Goal: Find specific page/section: Find specific page/section

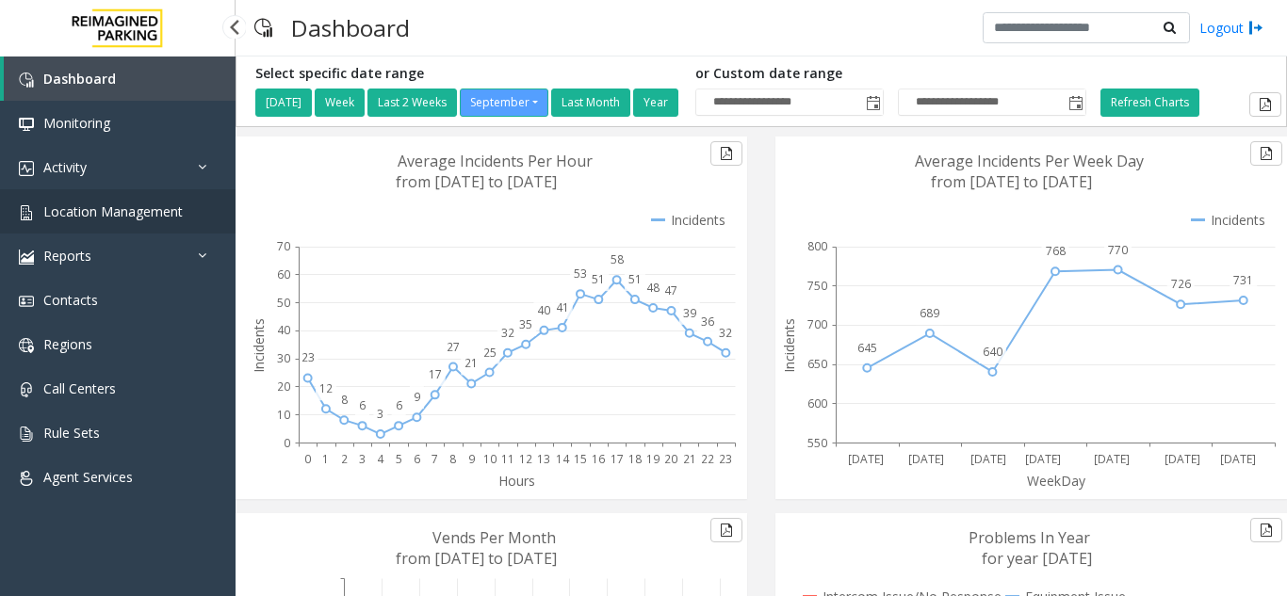
click at [111, 213] on span "Location Management" at bounding box center [112, 212] width 139 height 18
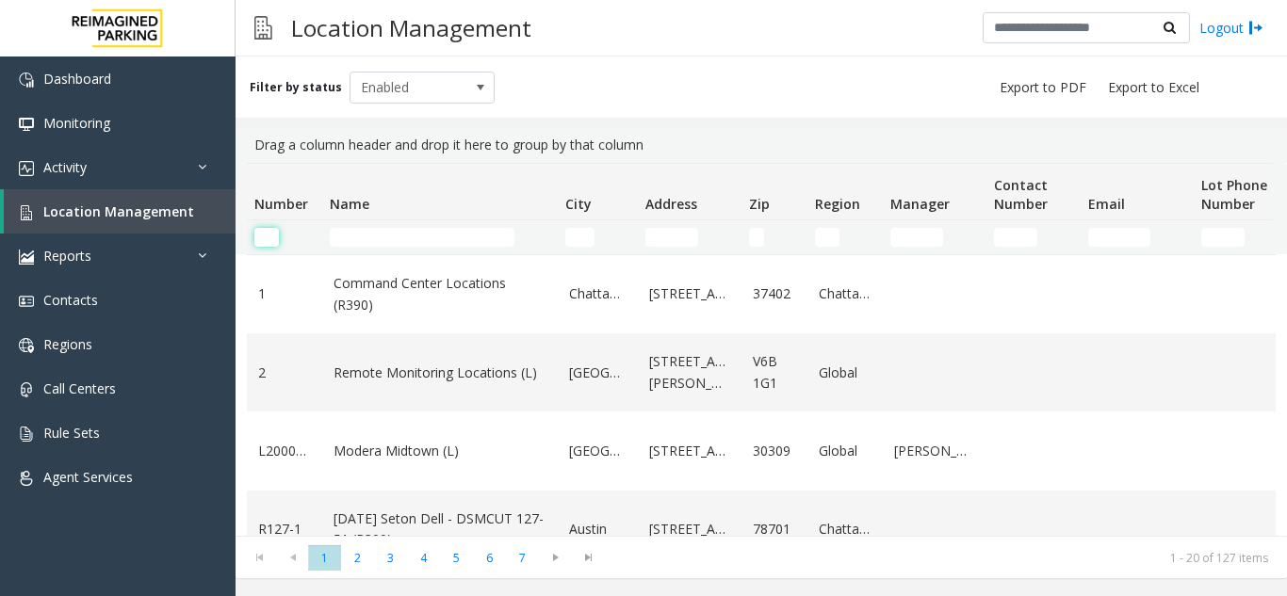
click at [259, 246] on input "Number Filter" at bounding box center [266, 237] width 24 height 19
click at [400, 233] on input "Name Filter" at bounding box center [422, 237] width 185 height 19
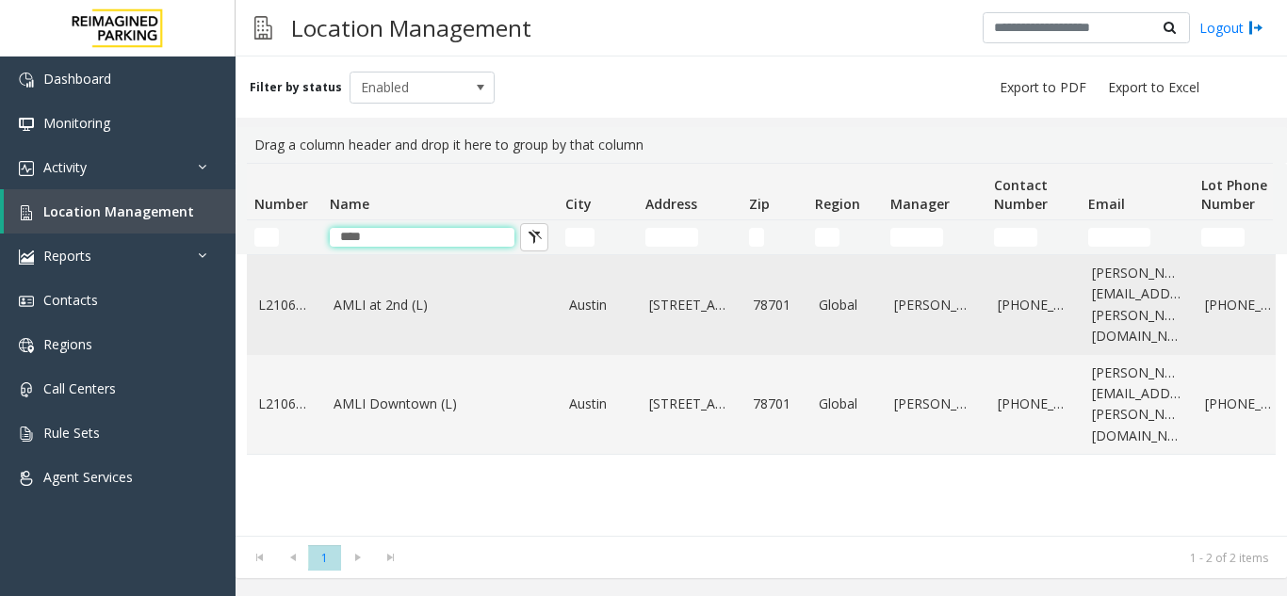
type input "****"
click at [410, 311] on td "AMLI at 2nd (L)" at bounding box center [440, 305] width 236 height 100
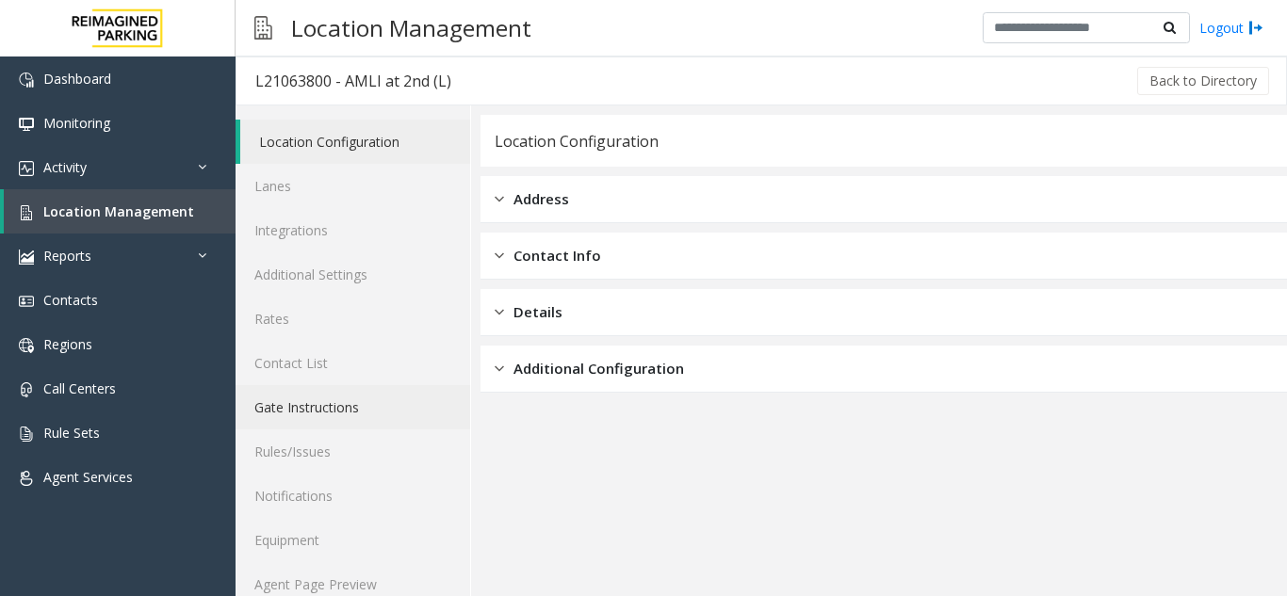
click at [383, 400] on link "Gate Instructions" at bounding box center [353, 407] width 235 height 44
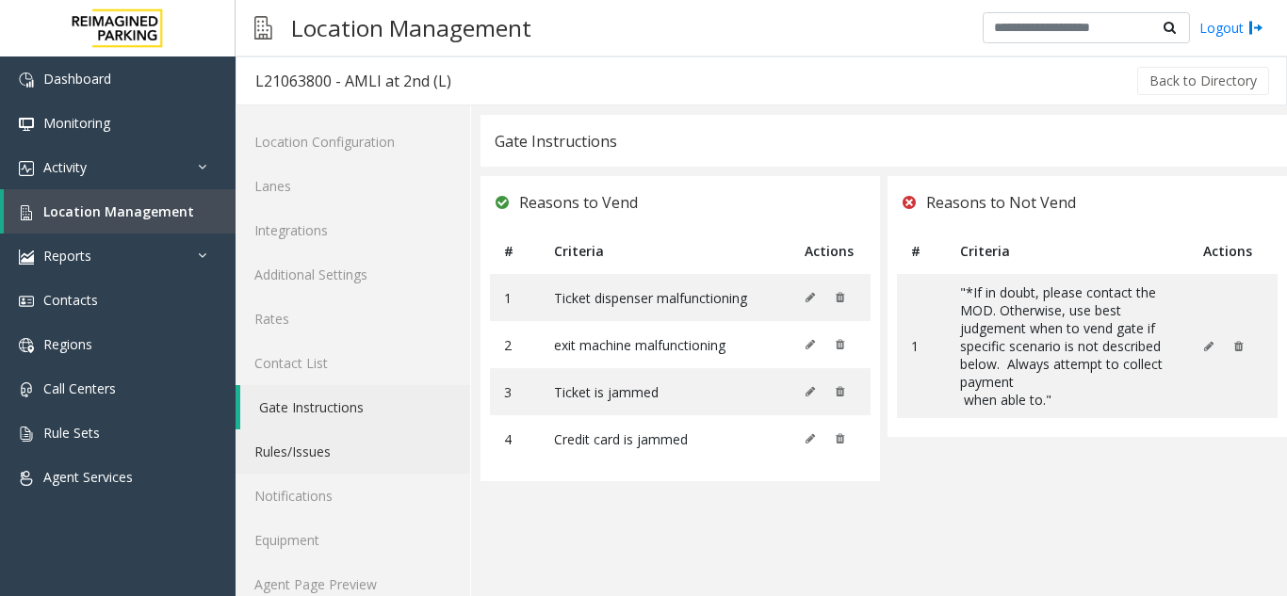
click at [358, 450] on link "Rules/Issues" at bounding box center [353, 452] width 235 height 44
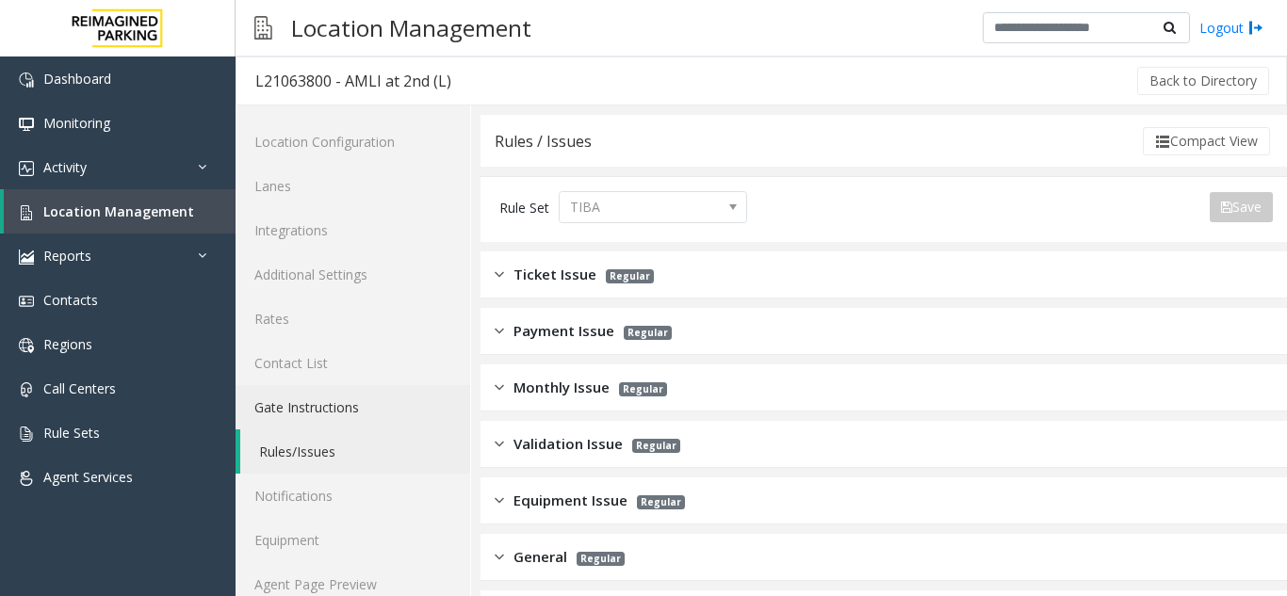
click at [341, 423] on link "Gate Instructions" at bounding box center [353, 407] width 235 height 44
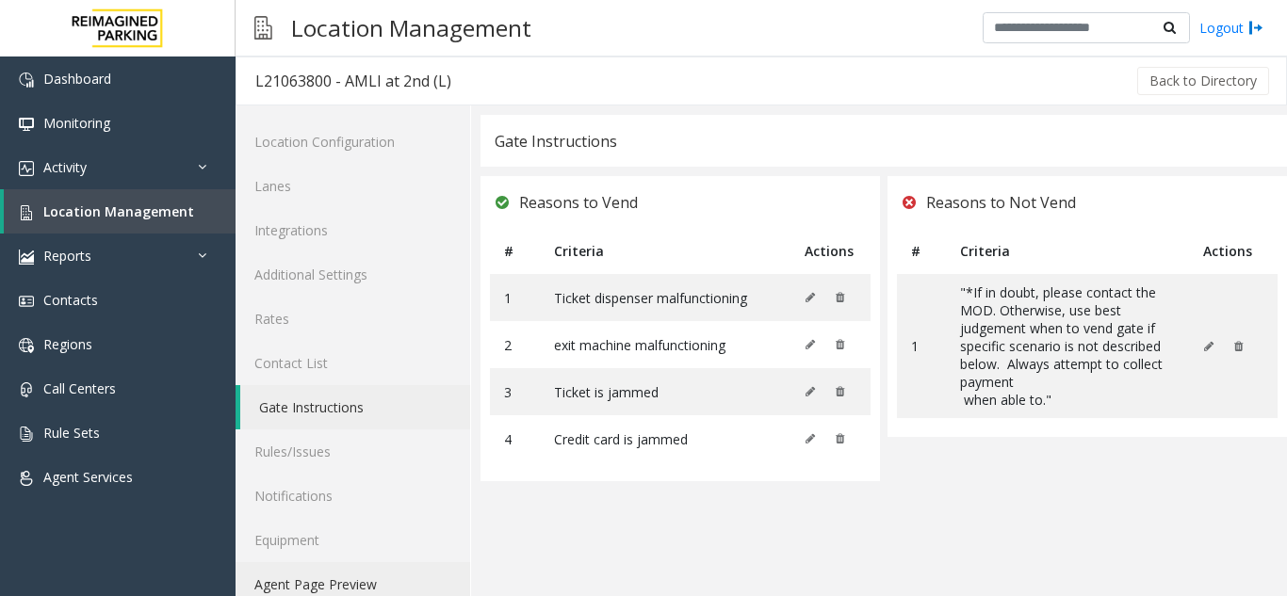
click at [341, 576] on link "Agent Page Preview" at bounding box center [353, 584] width 235 height 44
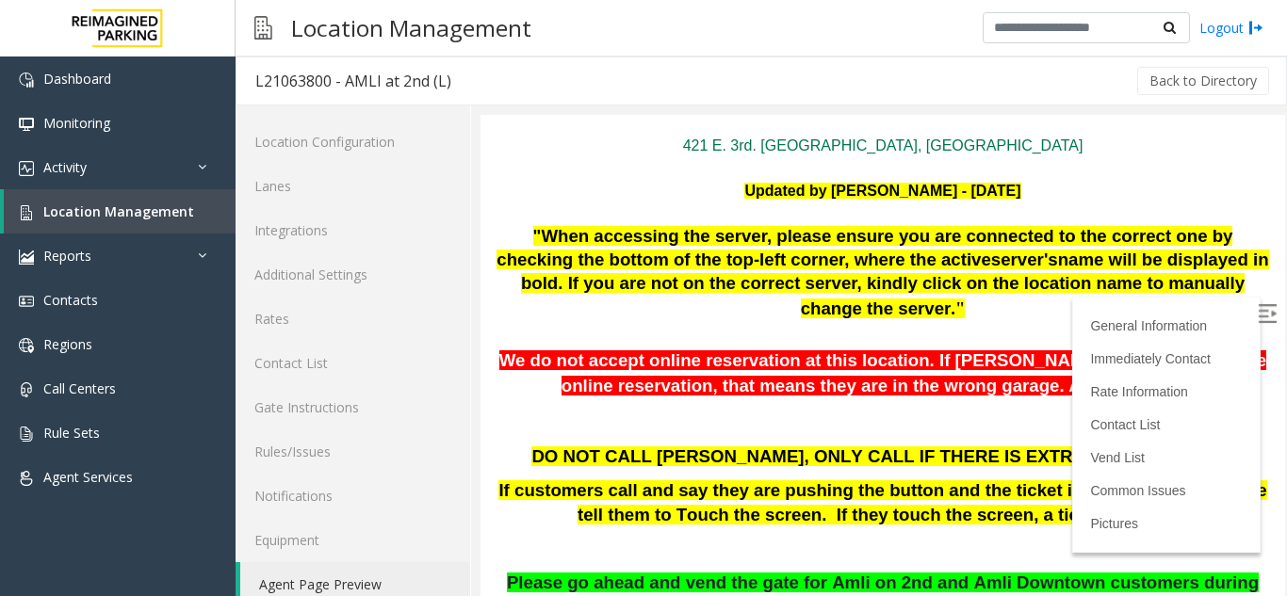
scroll to position [209, 0]
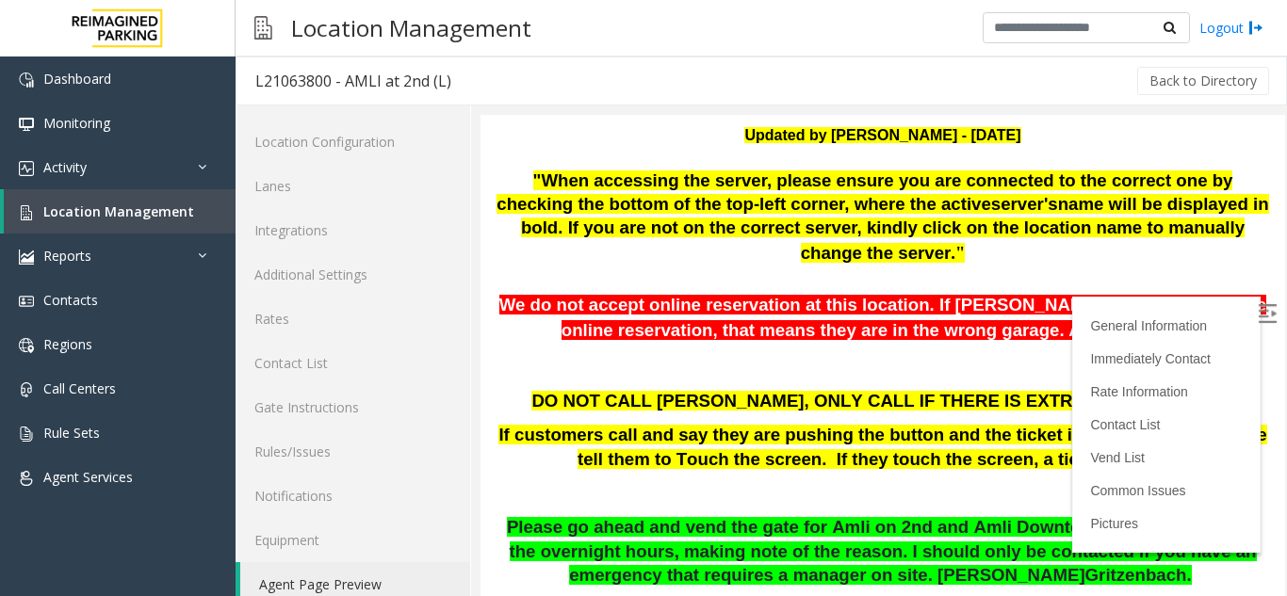
click at [1188, 254] on div ""When accessing the server, please ensure you are connected to the correct one …" at bounding box center [883, 218] width 776 height 97
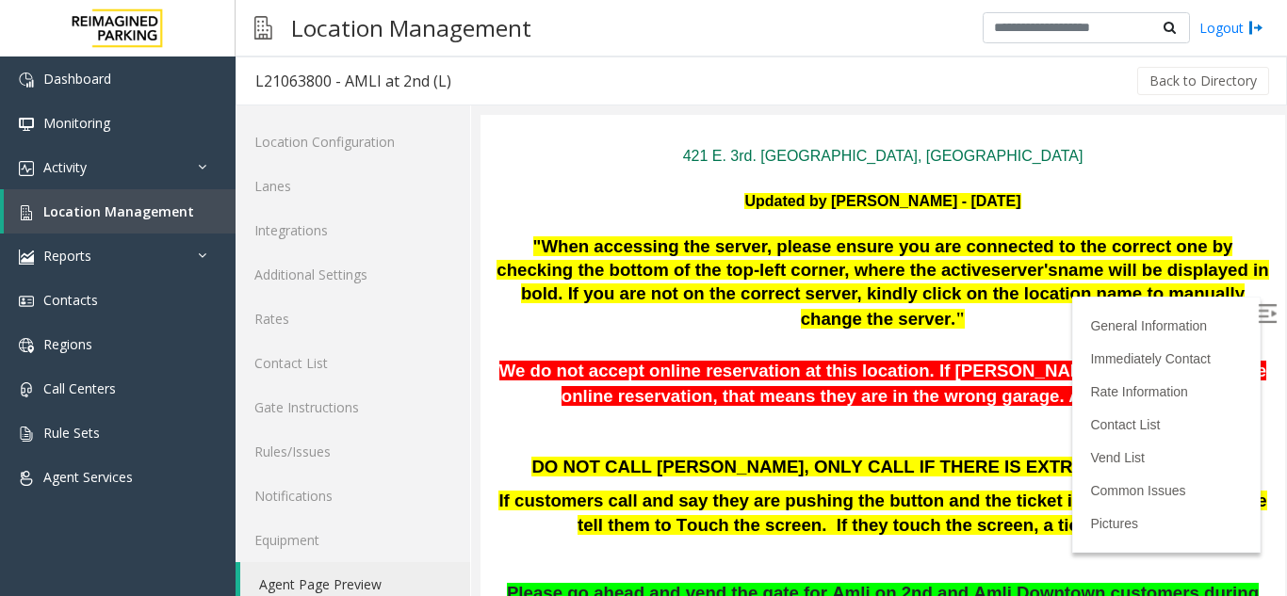
scroll to position [752, 0]
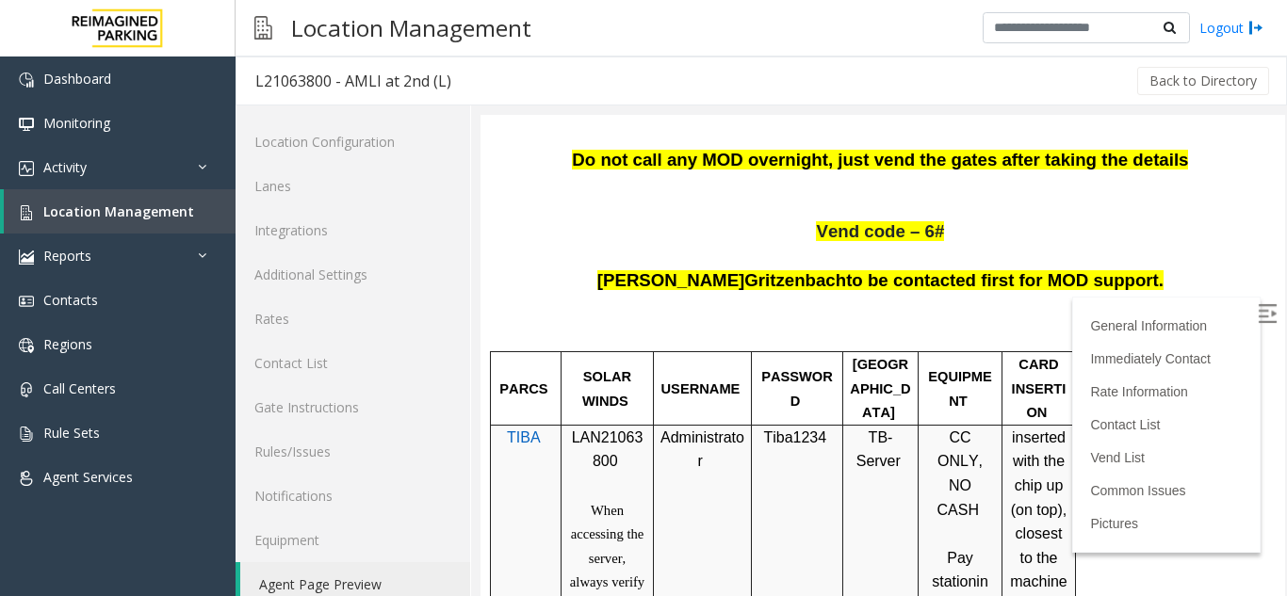
click at [1181, 253] on p at bounding box center [883, 257] width 776 height 24
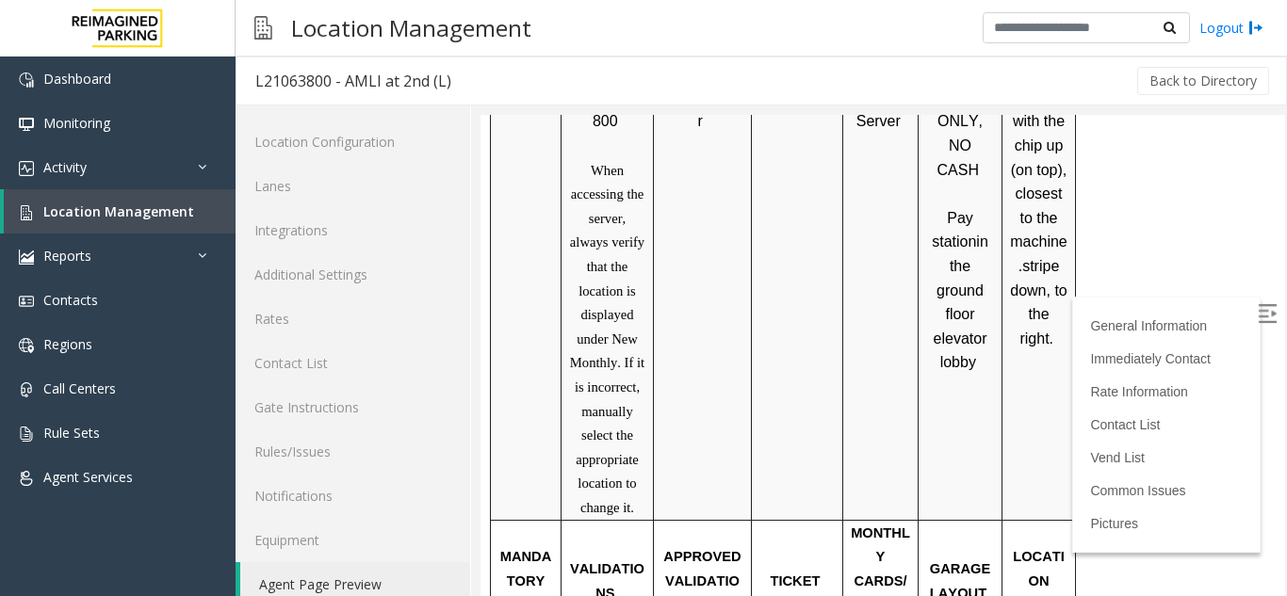
scroll to position [1037, 0]
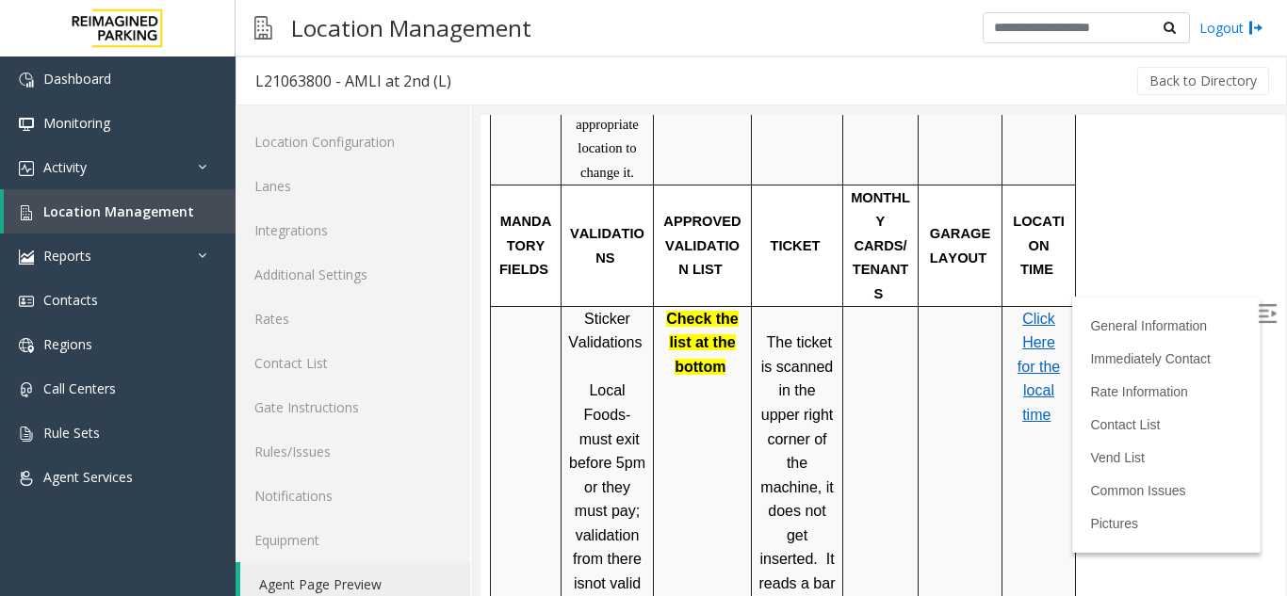
scroll to position [1471, 0]
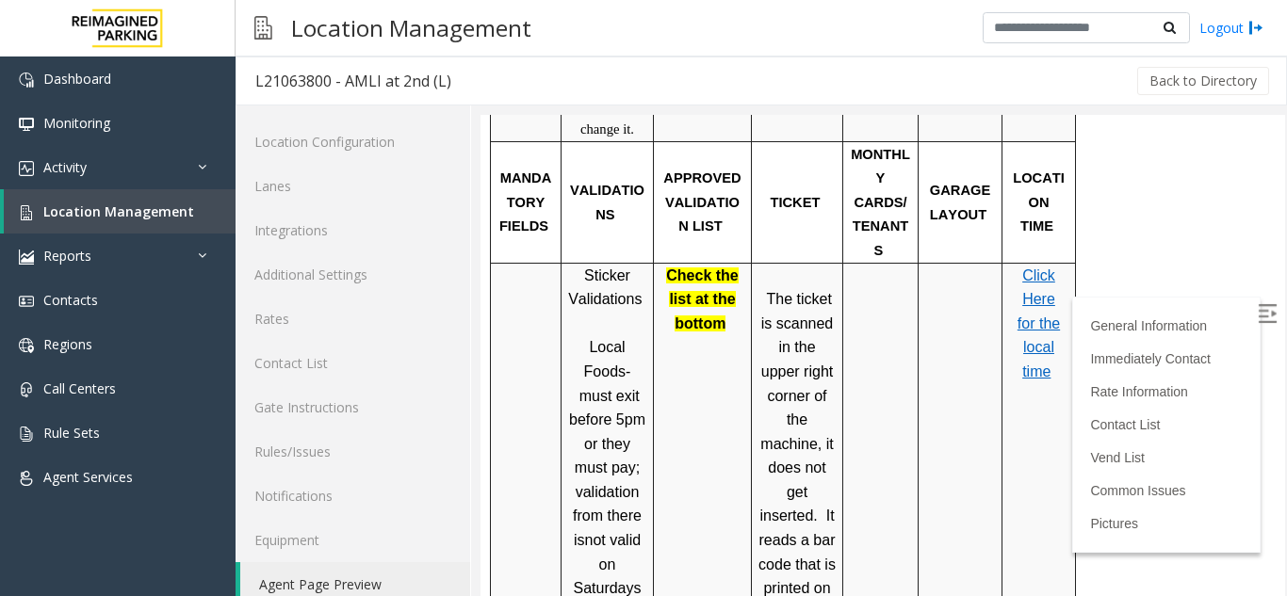
click at [1255, 328] on label at bounding box center [1269, 316] width 28 height 28
click at [338, 334] on link "Rates" at bounding box center [353, 319] width 235 height 44
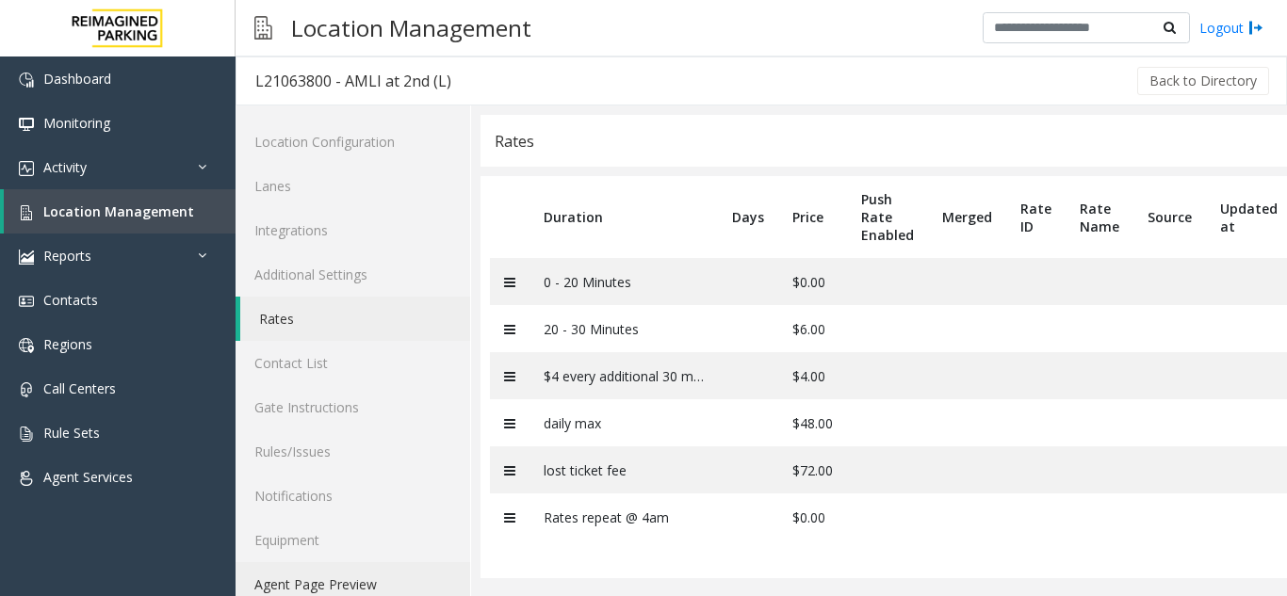
click at [427, 572] on link "Agent Page Preview" at bounding box center [353, 584] width 235 height 44
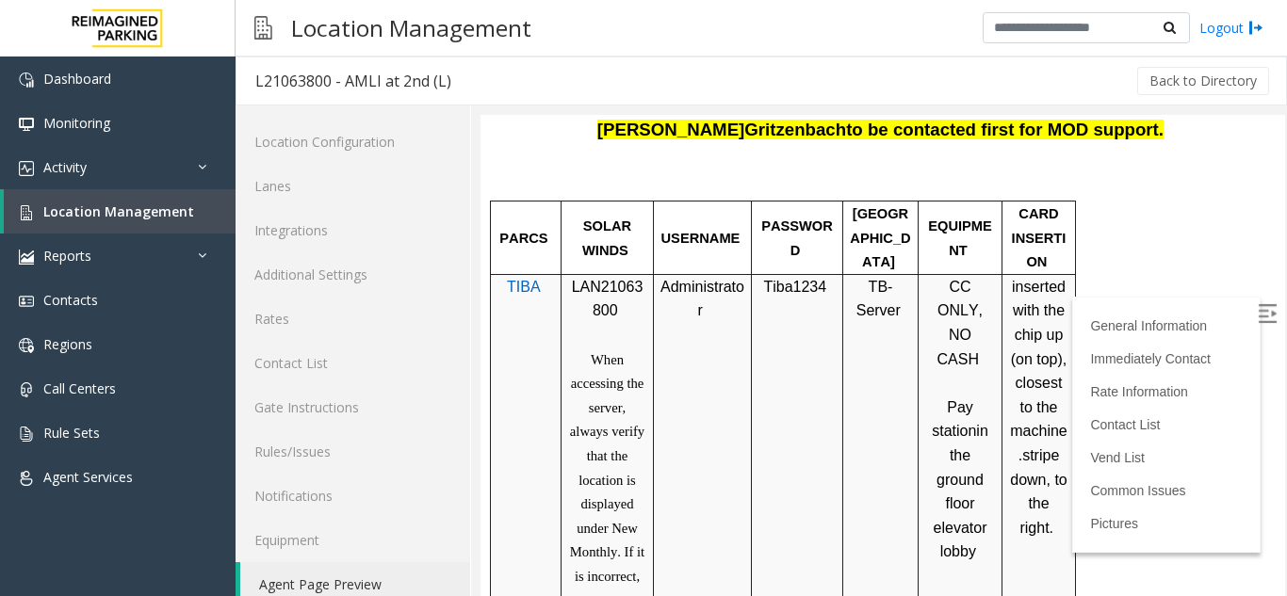
scroll to position [905, 0]
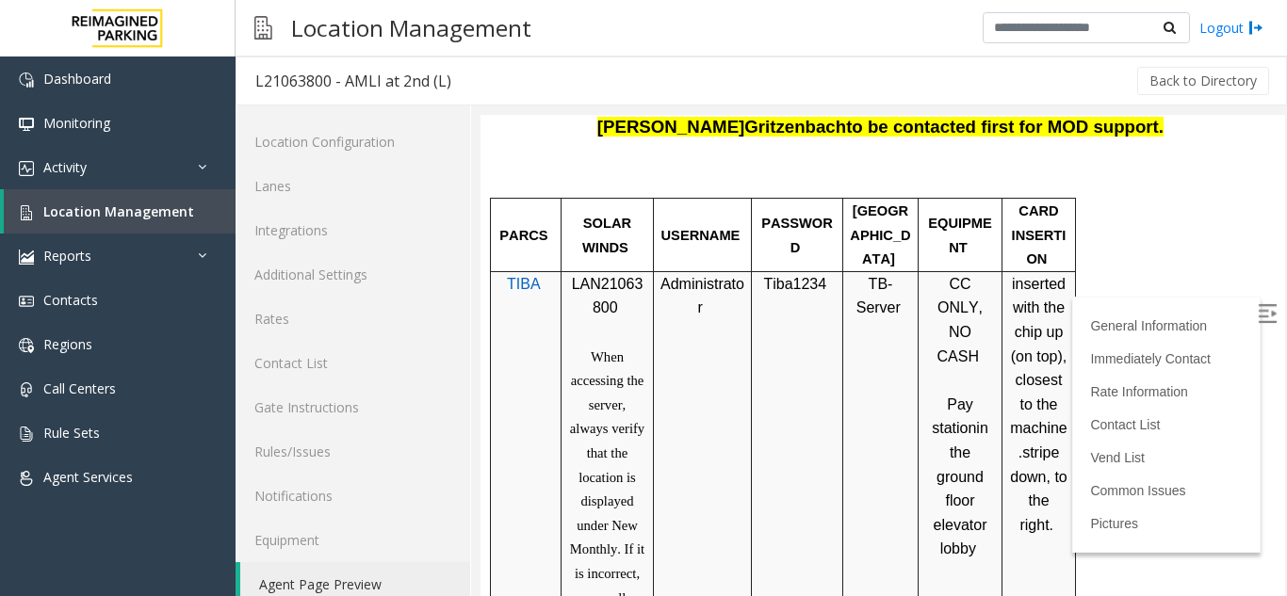
click at [1258, 313] on img at bounding box center [1267, 313] width 19 height 19
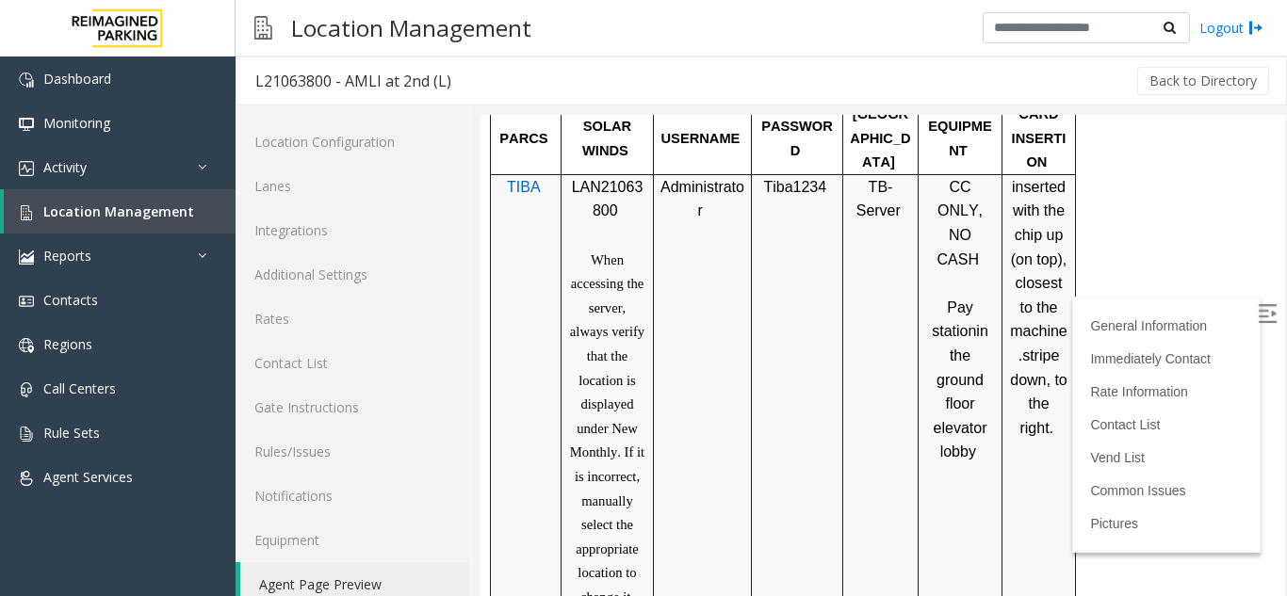
scroll to position [981, 0]
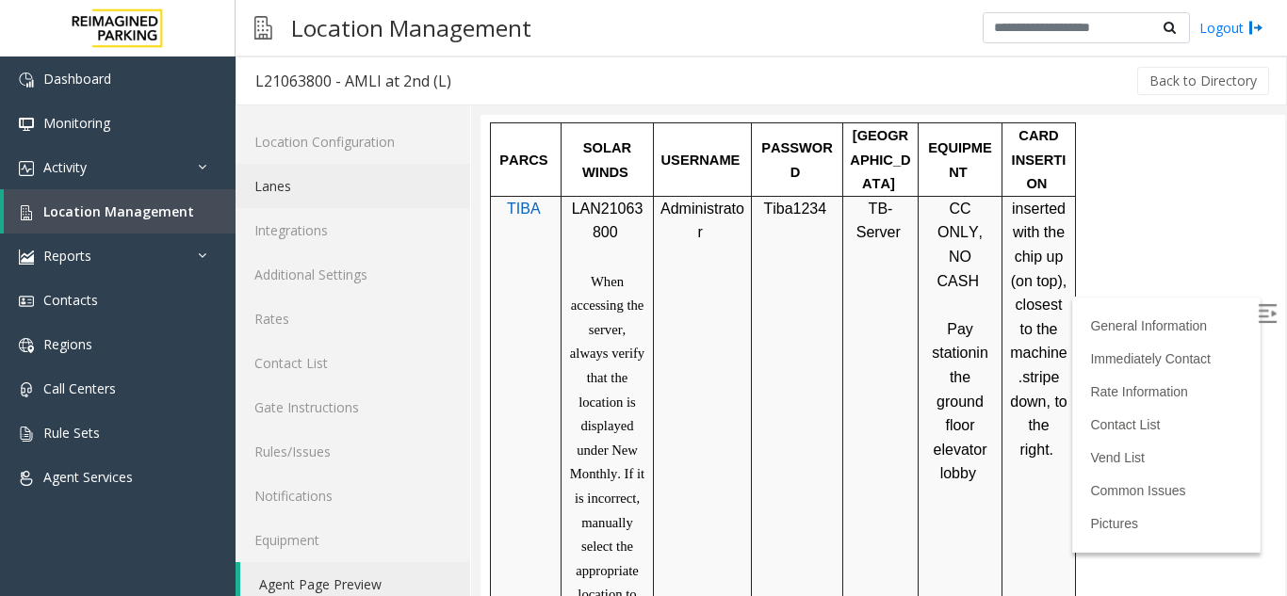
click at [274, 192] on link "Lanes" at bounding box center [353, 186] width 235 height 44
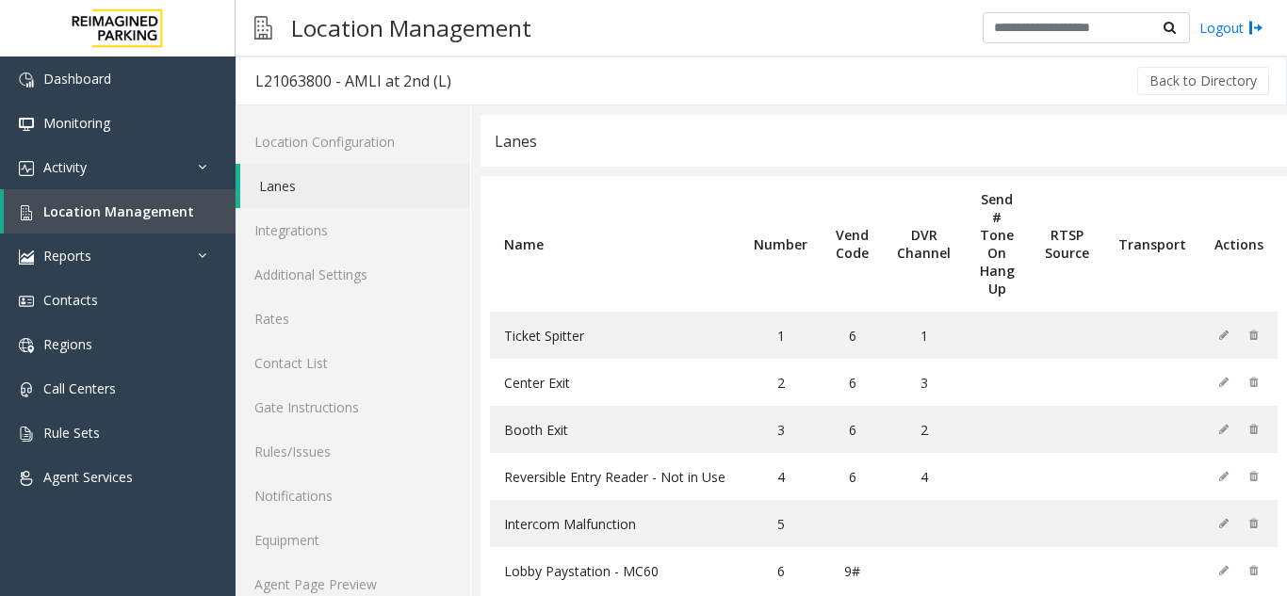
scroll to position [36, 0]
